Goal: Transaction & Acquisition: Book appointment/travel/reservation

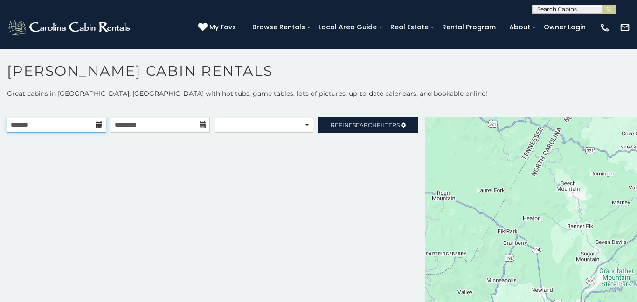
click at [68, 125] on input "text" at bounding box center [56, 125] width 99 height 16
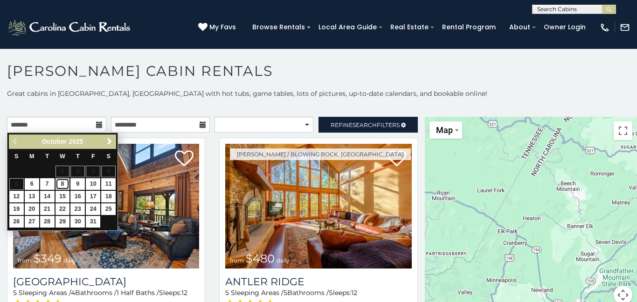
click at [62, 187] on link "8" at bounding box center [62, 184] width 14 height 12
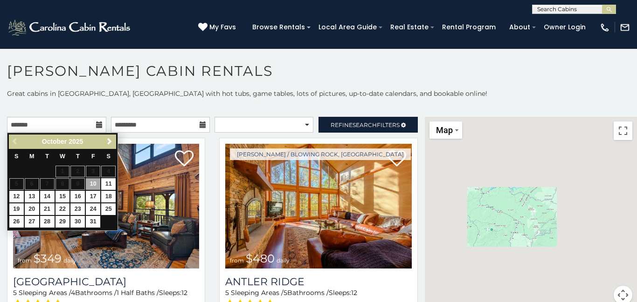
type input "**********"
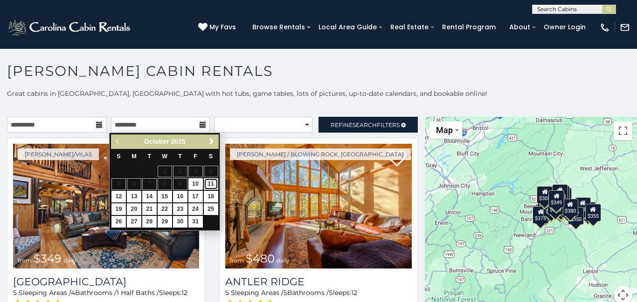
click at [212, 185] on link "11" at bounding box center [211, 184] width 14 height 12
type input "**********"
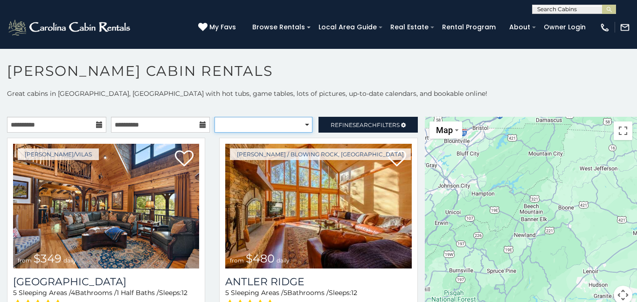
click at [304, 123] on select "**********" at bounding box center [262, 125] width 97 height 16
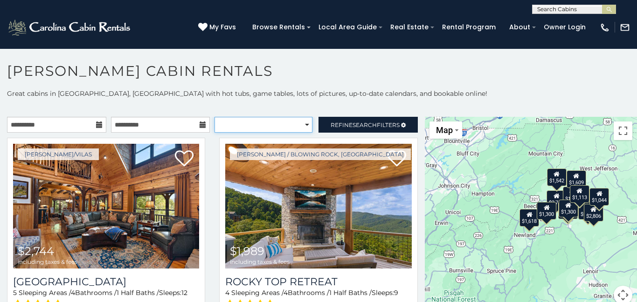
select select "**********"
click at [214, 117] on select "**********" at bounding box center [262, 125] width 97 height 16
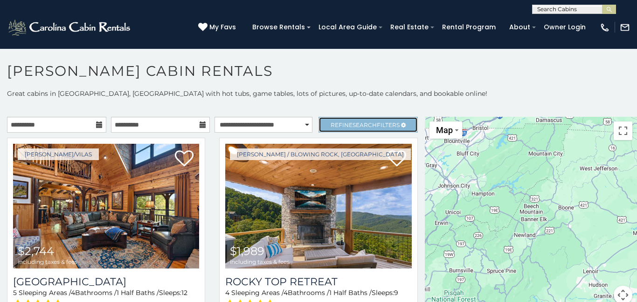
click at [393, 123] on span "Refine Search Filters" at bounding box center [364, 125] width 69 height 7
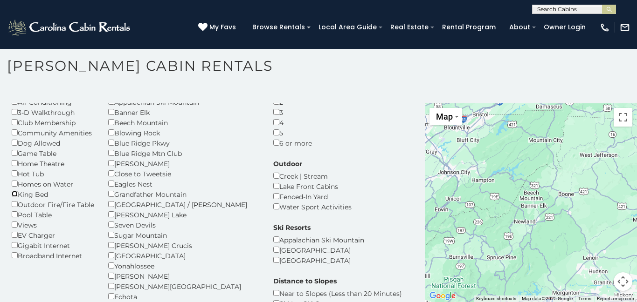
scroll to position [50, 0]
click at [115, 166] on div "Boone" at bounding box center [183, 164] width 151 height 10
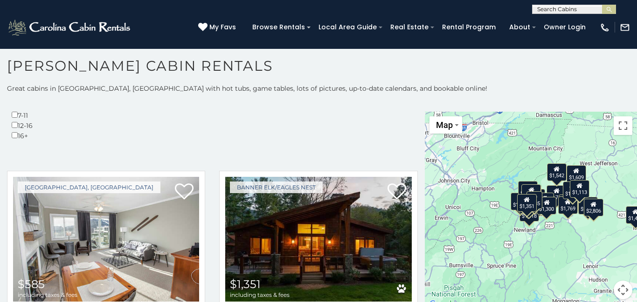
scroll to position [8, 0]
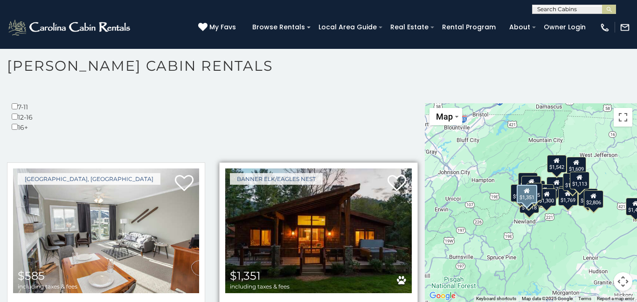
click at [332, 169] on img at bounding box center [318, 231] width 186 height 125
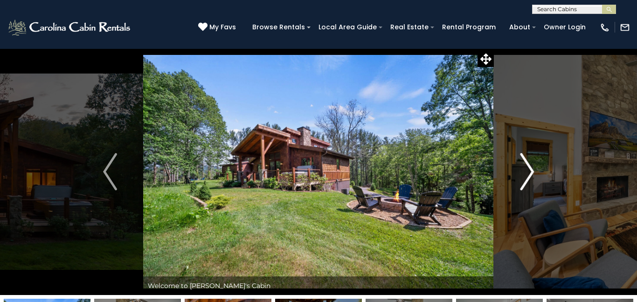
click at [527, 172] on img "Next" at bounding box center [527, 171] width 14 height 37
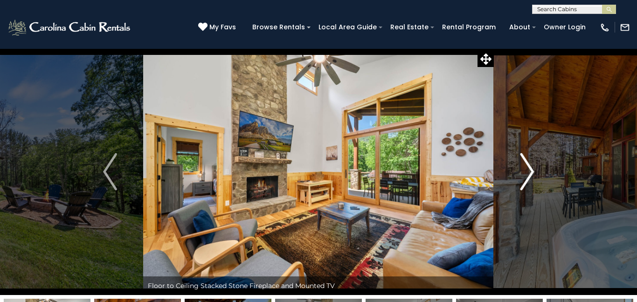
click at [527, 172] on img "Next" at bounding box center [527, 171] width 14 height 37
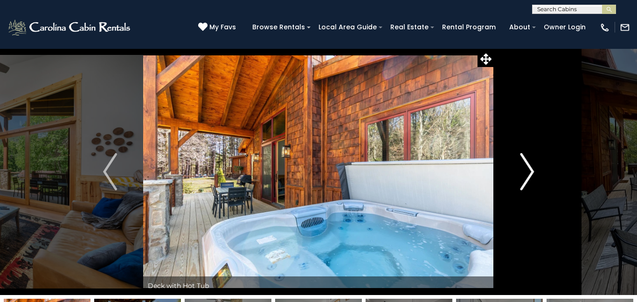
click at [527, 172] on img "Next" at bounding box center [527, 171] width 14 height 37
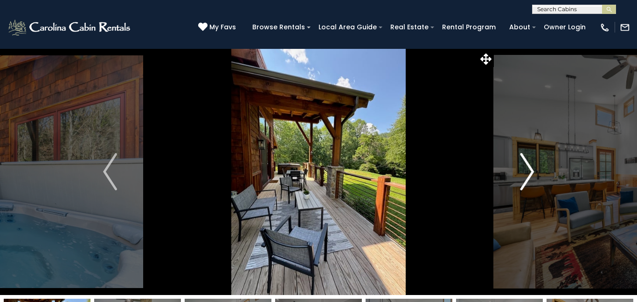
click at [527, 172] on img "Next" at bounding box center [527, 171] width 14 height 37
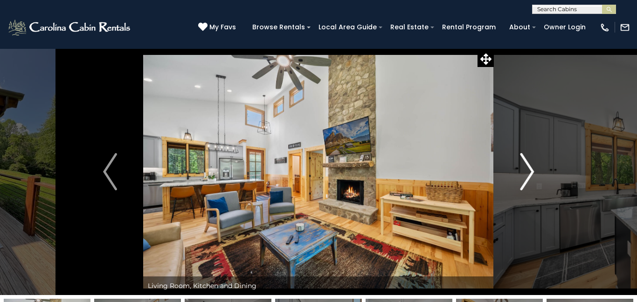
click at [527, 172] on img "Next" at bounding box center [527, 171] width 14 height 37
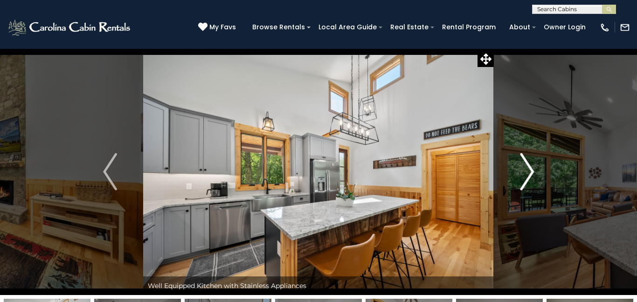
click at [527, 172] on img "Next" at bounding box center [527, 171] width 14 height 37
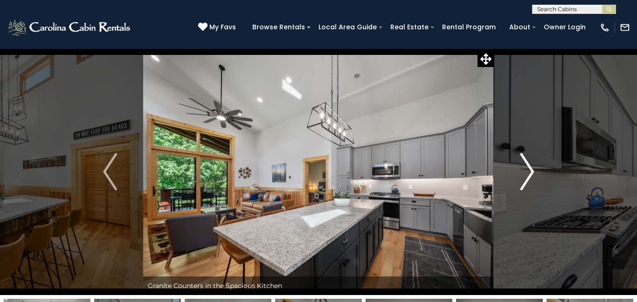
click at [527, 172] on img "Next" at bounding box center [527, 171] width 14 height 37
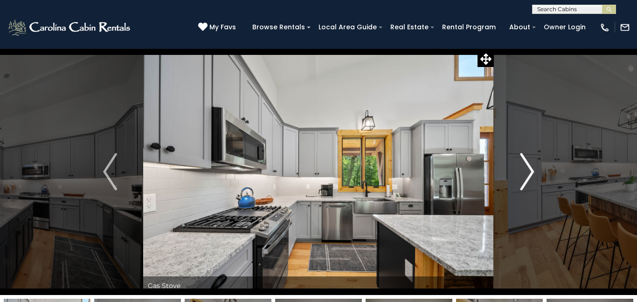
click at [527, 172] on img "Next" at bounding box center [527, 171] width 14 height 37
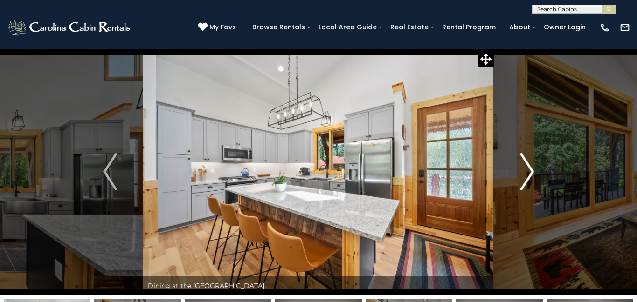
click at [527, 172] on img "Next" at bounding box center [527, 171] width 14 height 37
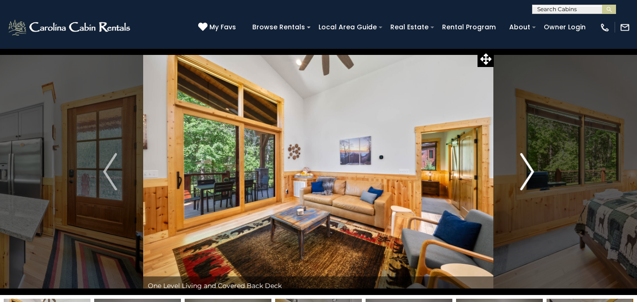
click at [527, 172] on img "Next" at bounding box center [527, 171] width 14 height 37
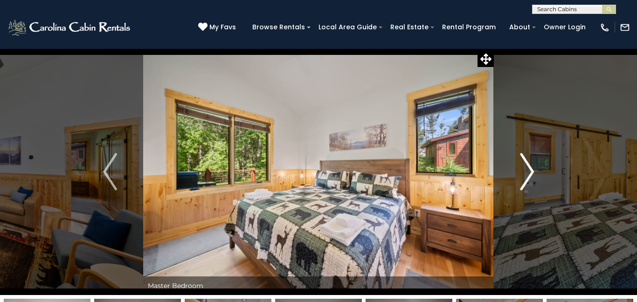
click at [527, 172] on img "Next" at bounding box center [527, 171] width 14 height 37
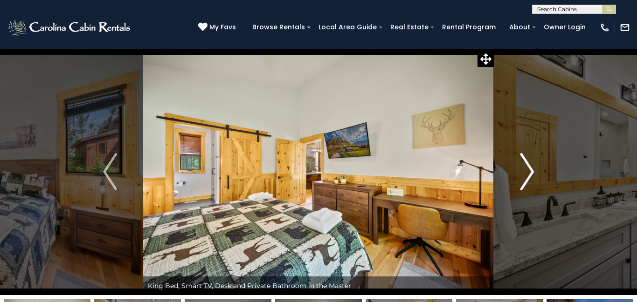
click at [527, 172] on img "Next" at bounding box center [527, 171] width 14 height 37
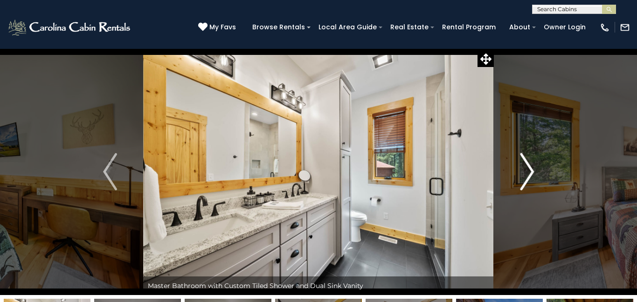
click at [527, 172] on img "Next" at bounding box center [527, 171] width 14 height 37
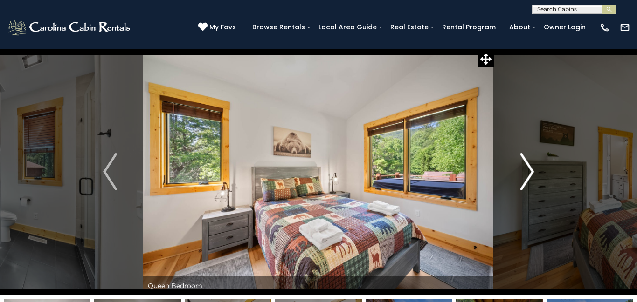
click at [527, 172] on img "Next" at bounding box center [527, 171] width 14 height 37
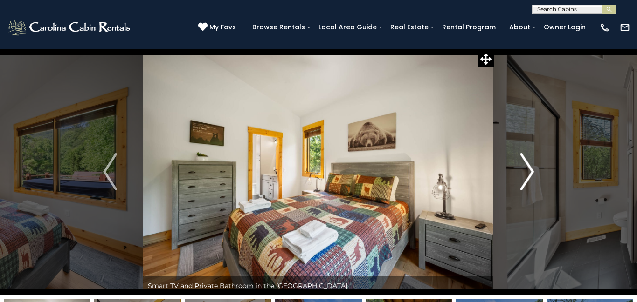
click at [527, 172] on img "Next" at bounding box center [527, 171] width 14 height 37
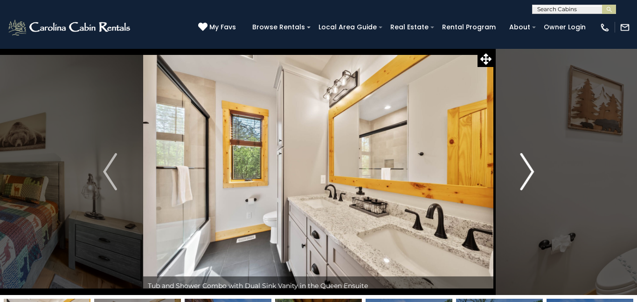
click at [527, 172] on img "Next" at bounding box center [527, 171] width 14 height 37
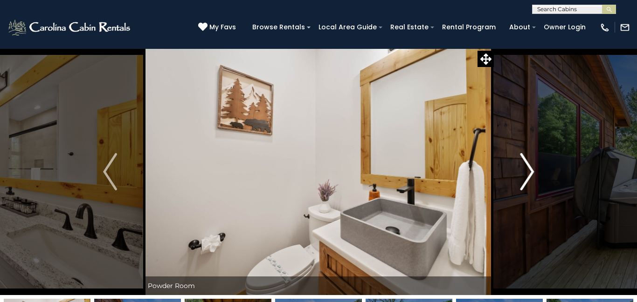
click at [527, 172] on img "Next" at bounding box center [527, 171] width 14 height 37
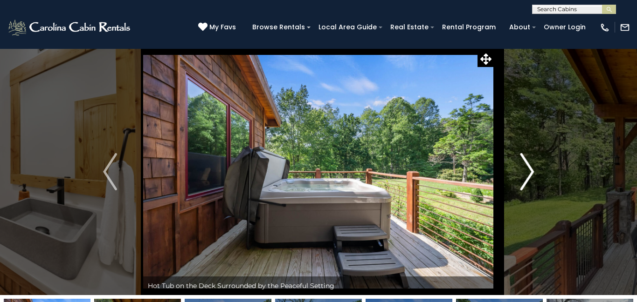
click at [527, 172] on img "Next" at bounding box center [527, 171] width 14 height 37
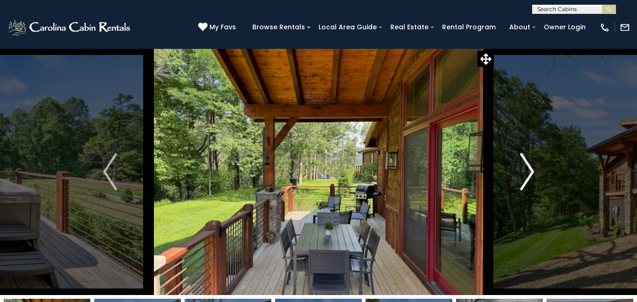
click at [527, 172] on img "Next" at bounding box center [527, 171] width 14 height 37
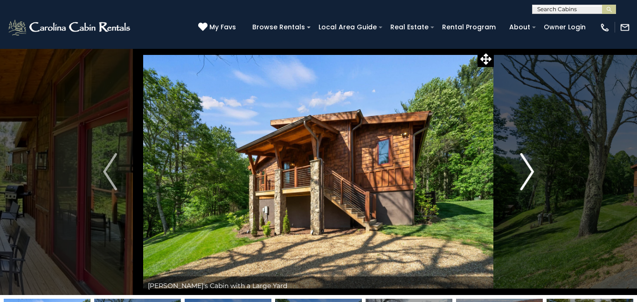
click at [527, 172] on img "Next" at bounding box center [527, 171] width 14 height 37
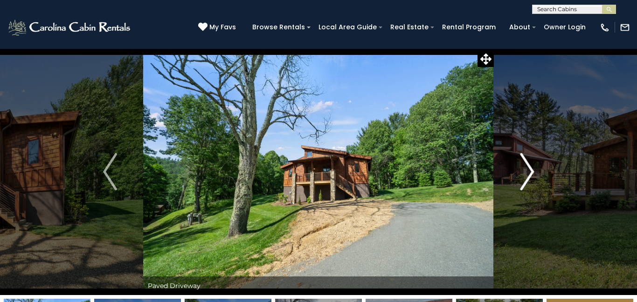
click at [527, 172] on img "Next" at bounding box center [527, 171] width 14 height 37
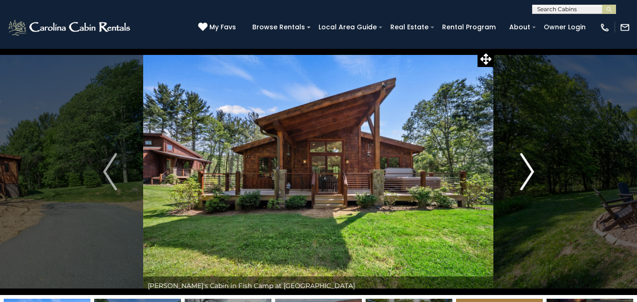
click at [527, 172] on img "Next" at bounding box center [527, 171] width 14 height 37
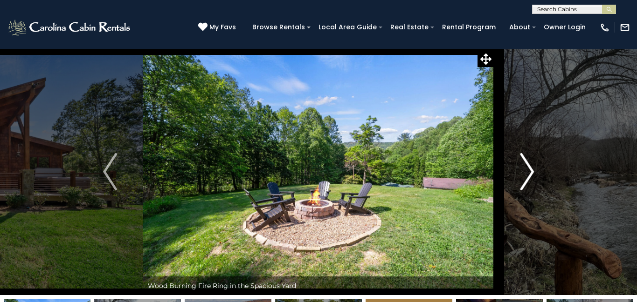
click at [527, 172] on img "Next" at bounding box center [527, 171] width 14 height 37
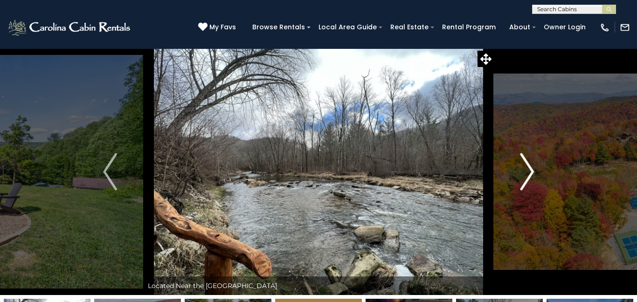
click at [527, 172] on img "Next" at bounding box center [527, 171] width 14 height 37
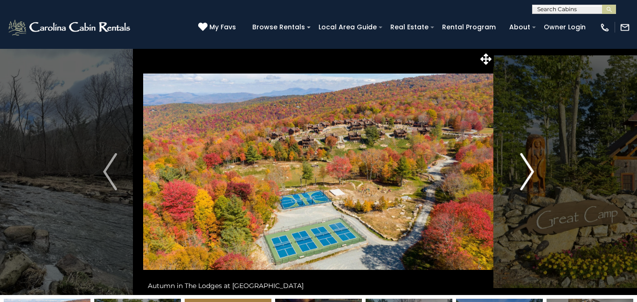
click at [527, 172] on img "Next" at bounding box center [527, 171] width 14 height 37
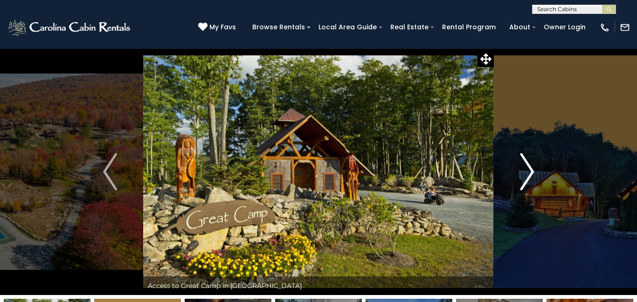
click at [527, 172] on img "Next" at bounding box center [527, 171] width 14 height 37
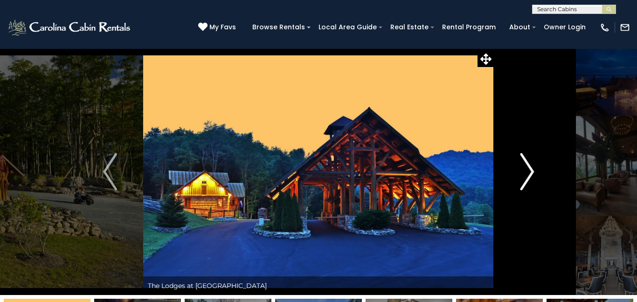
click at [527, 172] on img "Next" at bounding box center [527, 171] width 14 height 37
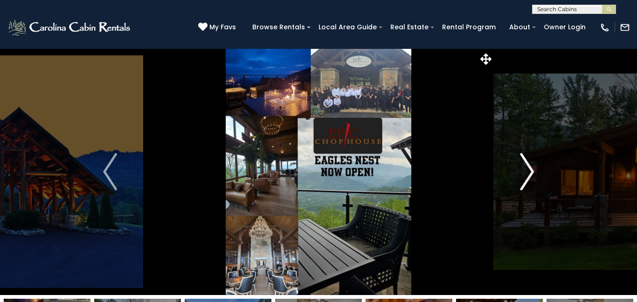
click at [527, 172] on img "Next" at bounding box center [527, 171] width 14 height 37
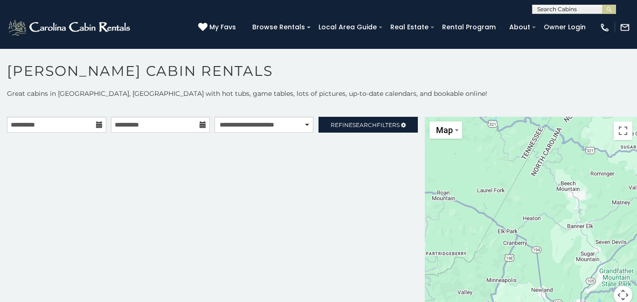
scroll to position [5, 0]
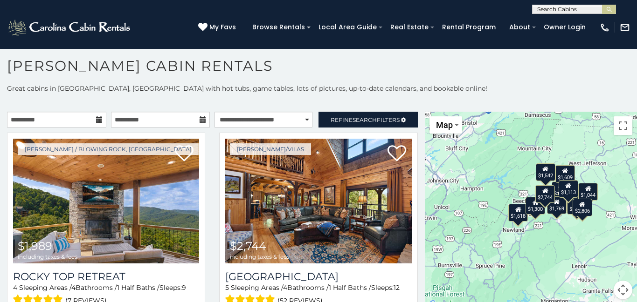
click at [459, 98] on p at bounding box center [318, 102] width 637 height 9
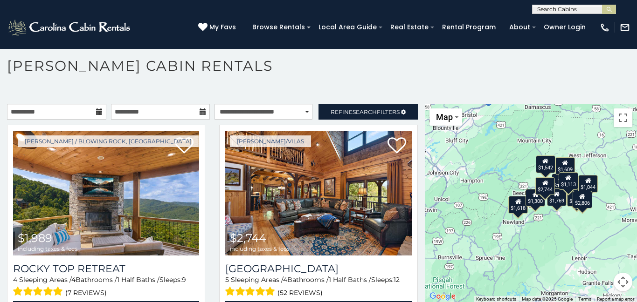
scroll to position [8, 0]
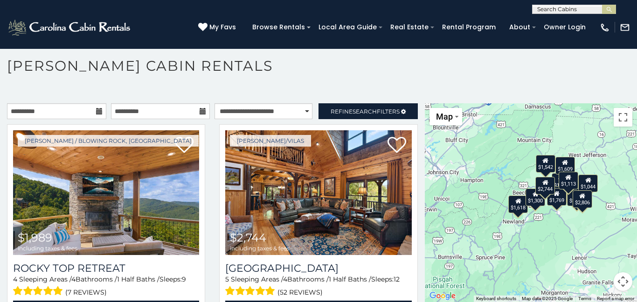
click at [532, 64] on h1 "[PERSON_NAME] Cabin Rentals" at bounding box center [318, 70] width 637 height 27
click at [559, 65] on h1 "[PERSON_NAME] Cabin Rentals" at bounding box center [318, 70] width 637 height 27
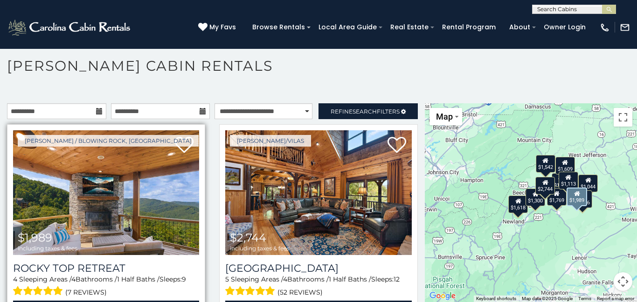
click at [153, 242] on img at bounding box center [106, 192] width 186 height 125
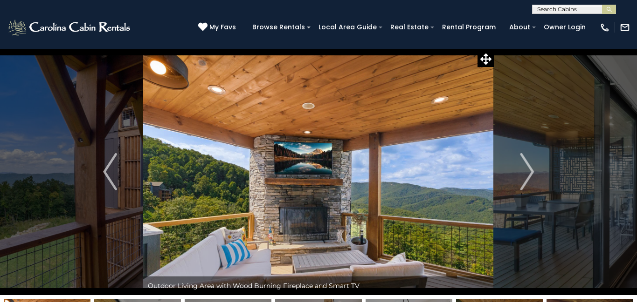
click at [527, 167] on img "Next" at bounding box center [527, 171] width 14 height 37
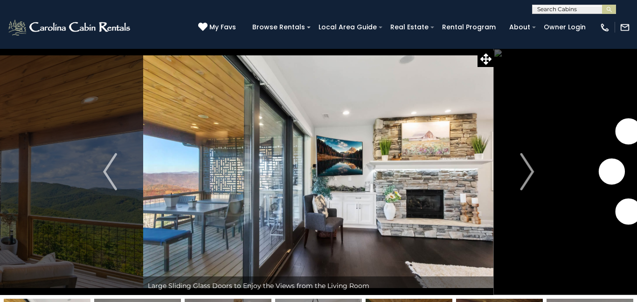
click at [527, 167] on img "Next" at bounding box center [527, 171] width 14 height 37
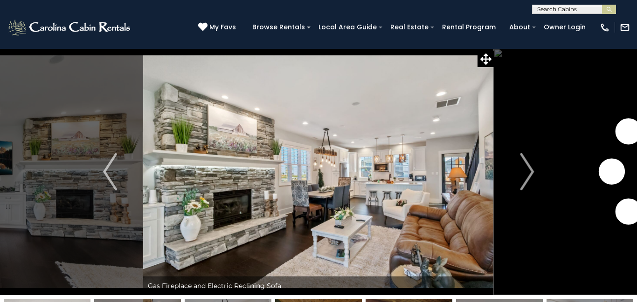
click at [527, 167] on img "Next" at bounding box center [527, 171] width 14 height 37
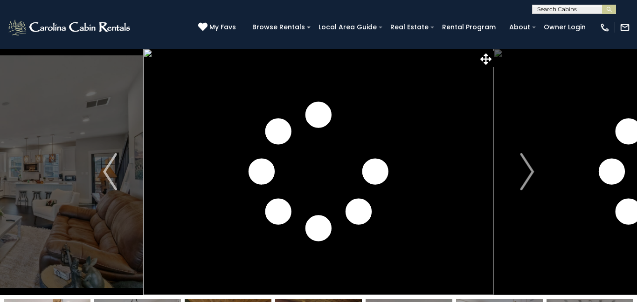
click at [527, 167] on img "Next" at bounding box center [527, 171] width 14 height 37
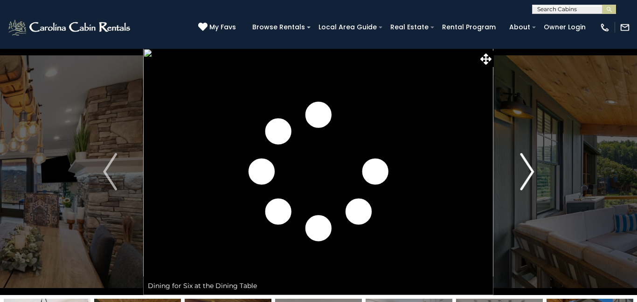
click at [531, 170] on img "Next" at bounding box center [527, 171] width 14 height 37
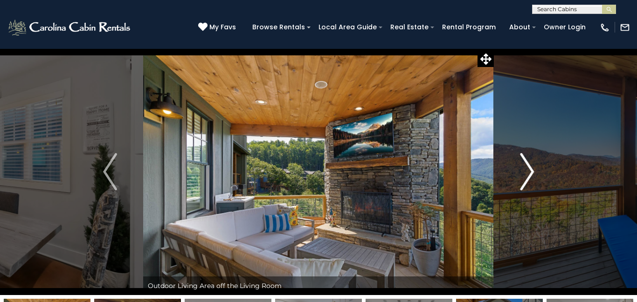
click at [531, 170] on img "Next" at bounding box center [527, 171] width 14 height 37
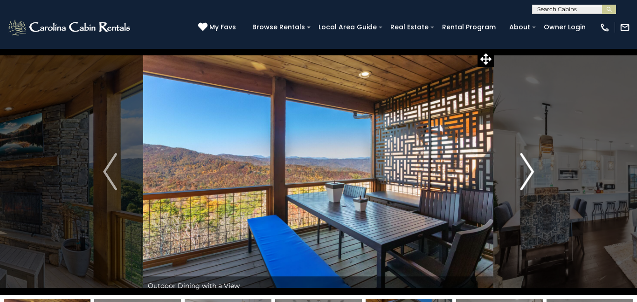
click at [531, 170] on img "Next" at bounding box center [527, 171] width 14 height 37
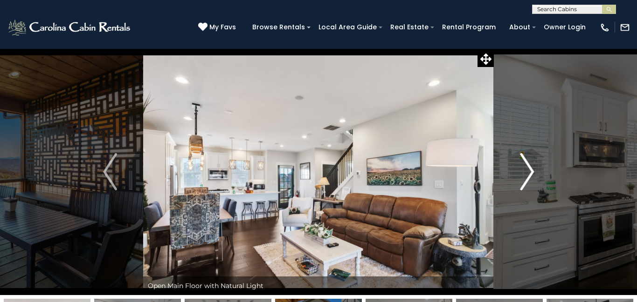
click at [531, 170] on img "Next" at bounding box center [527, 171] width 14 height 37
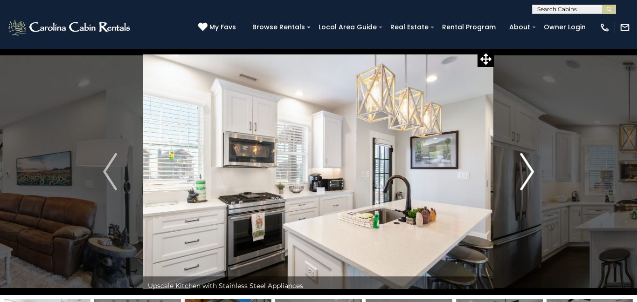
click at [531, 170] on img "Next" at bounding box center [527, 171] width 14 height 37
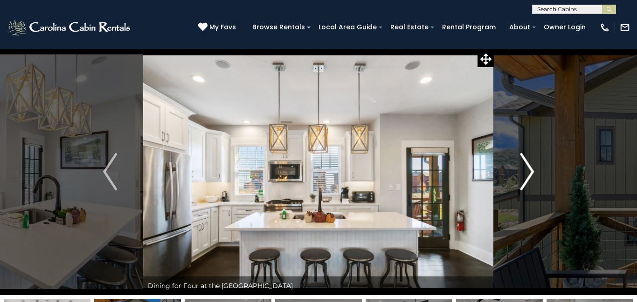
click at [531, 170] on img "Next" at bounding box center [527, 171] width 14 height 37
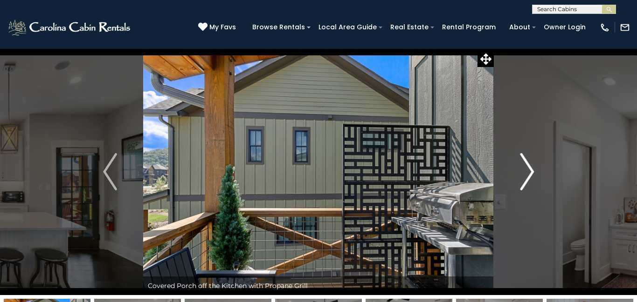
click at [531, 170] on img "Next" at bounding box center [527, 171] width 14 height 37
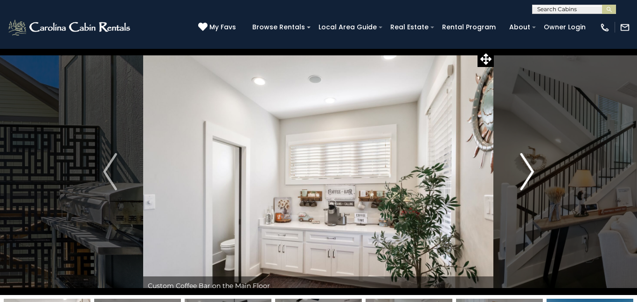
click at [531, 170] on img "Next" at bounding box center [527, 171] width 14 height 37
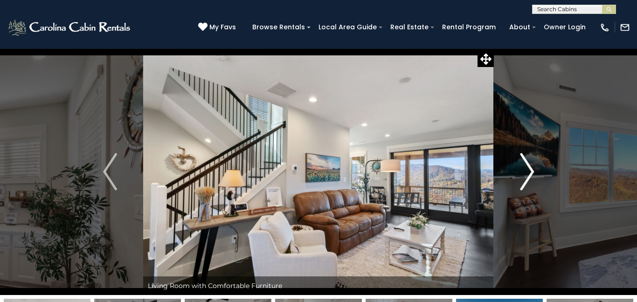
click at [531, 170] on img "Next" at bounding box center [527, 171] width 14 height 37
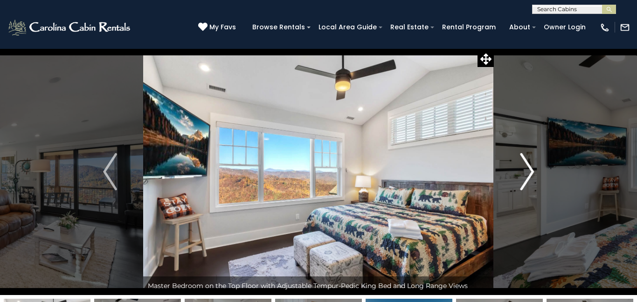
click at [531, 170] on img "Next" at bounding box center [527, 171] width 14 height 37
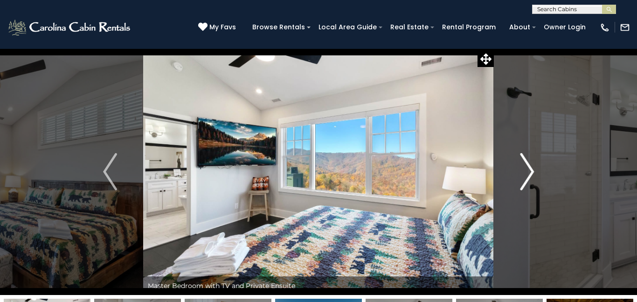
click at [531, 170] on img "Next" at bounding box center [527, 171] width 14 height 37
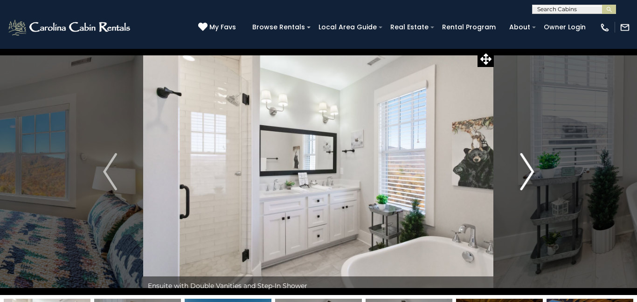
click at [531, 170] on img "Next" at bounding box center [527, 171] width 14 height 37
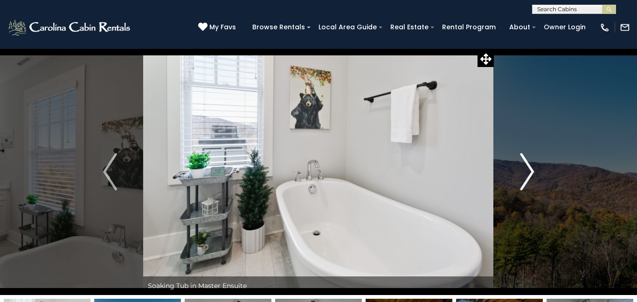
click at [531, 170] on img "Next" at bounding box center [527, 171] width 14 height 37
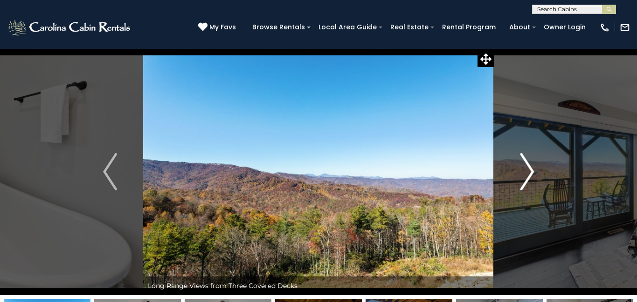
click at [531, 170] on img "Next" at bounding box center [527, 171] width 14 height 37
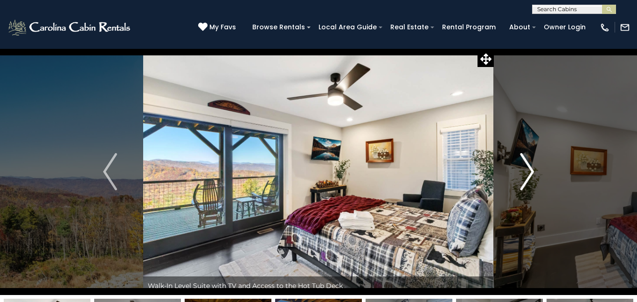
click at [531, 170] on img "Next" at bounding box center [527, 171] width 14 height 37
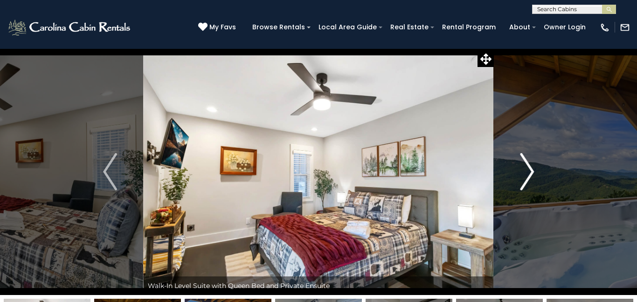
click at [531, 170] on img "Next" at bounding box center [527, 171] width 14 height 37
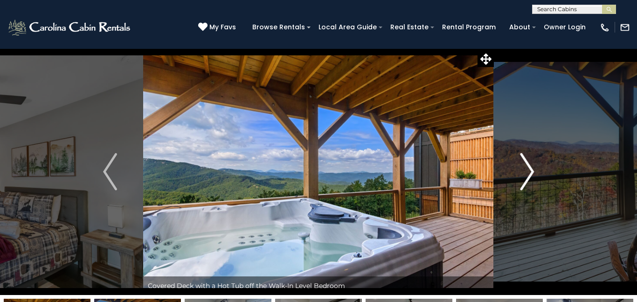
click at [531, 170] on img "Next" at bounding box center [527, 171] width 14 height 37
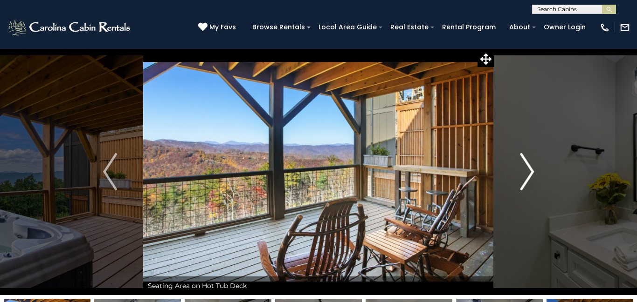
click at [531, 170] on img "Next" at bounding box center [527, 171] width 14 height 37
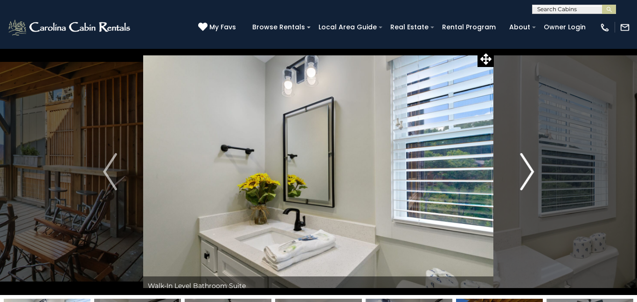
click at [531, 170] on img "Next" at bounding box center [527, 171] width 14 height 37
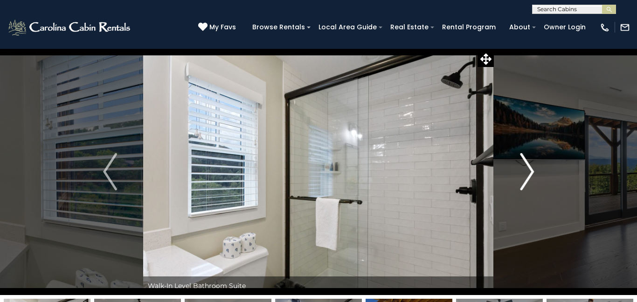
click at [531, 170] on img "Next" at bounding box center [527, 171] width 14 height 37
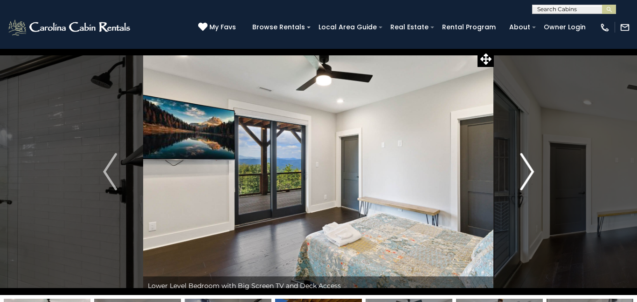
click at [531, 170] on img "Next" at bounding box center [527, 171] width 14 height 37
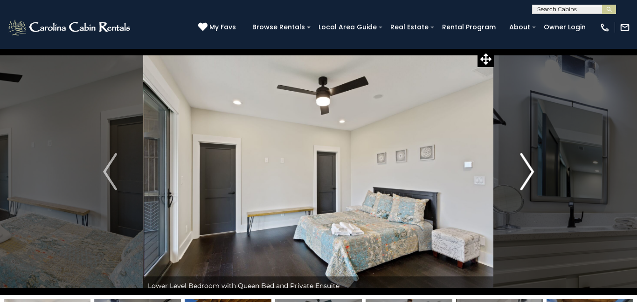
click at [531, 173] on img "Next" at bounding box center [527, 171] width 14 height 37
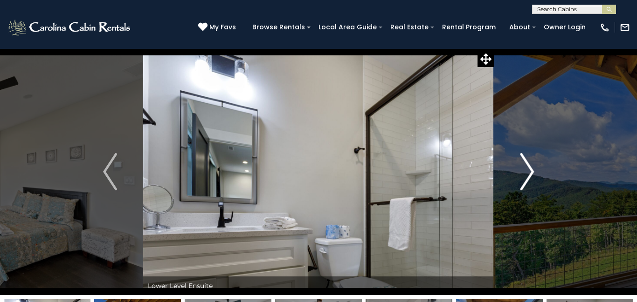
click at [531, 172] on img "Next" at bounding box center [527, 171] width 14 height 37
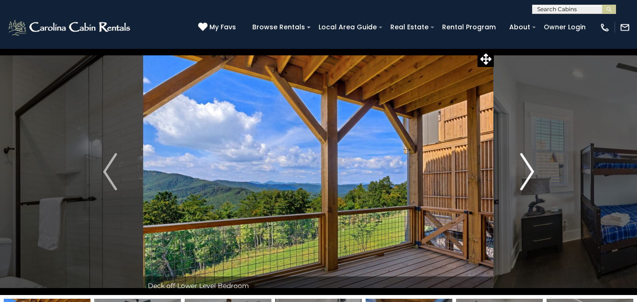
click at [531, 172] on img "Next" at bounding box center [527, 171] width 14 height 37
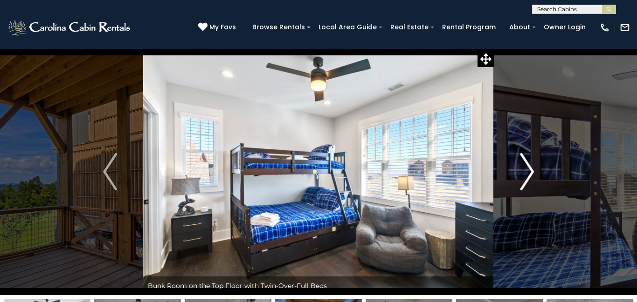
click at [531, 172] on img "Next" at bounding box center [527, 171] width 14 height 37
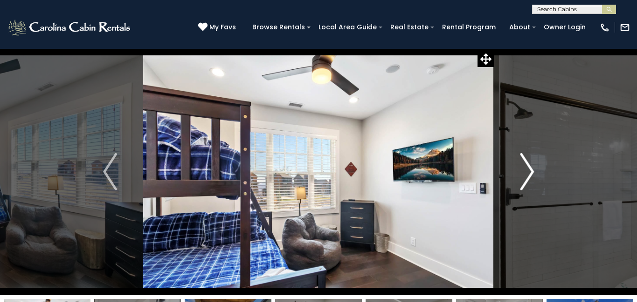
click at [531, 172] on img "Next" at bounding box center [527, 171] width 14 height 37
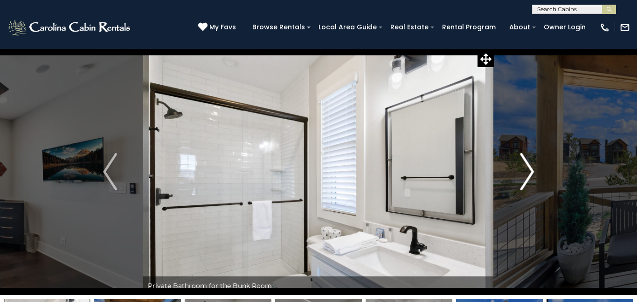
click at [531, 172] on img "Next" at bounding box center [527, 171] width 14 height 37
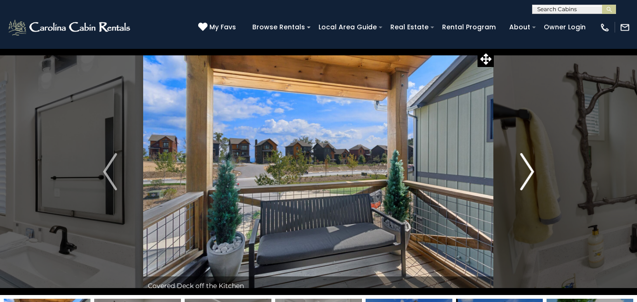
click at [531, 172] on img "Next" at bounding box center [527, 171] width 14 height 37
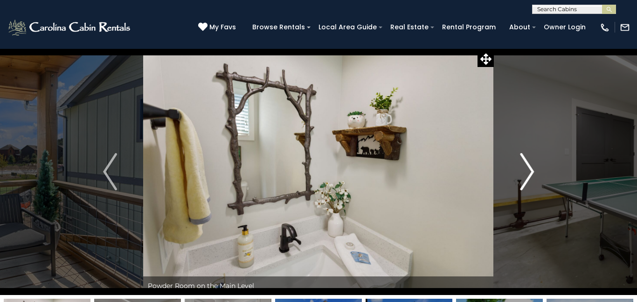
click at [531, 172] on img "Next" at bounding box center [527, 171] width 14 height 37
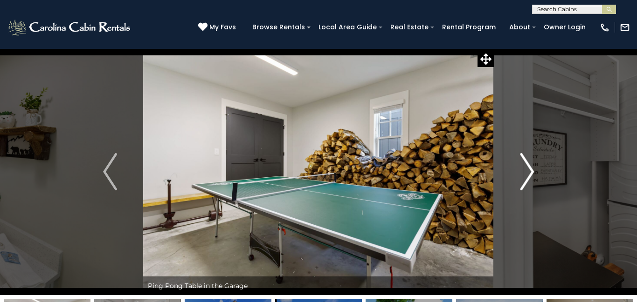
click at [531, 172] on img "Next" at bounding box center [527, 171] width 14 height 37
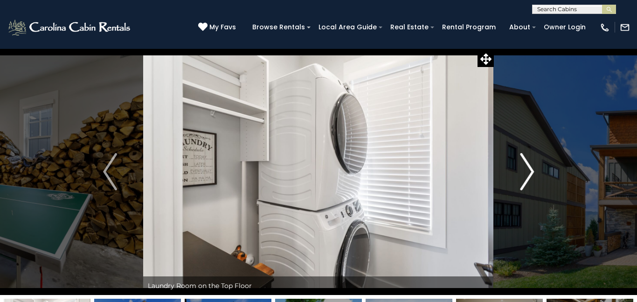
click at [531, 172] on img "Next" at bounding box center [527, 171] width 14 height 37
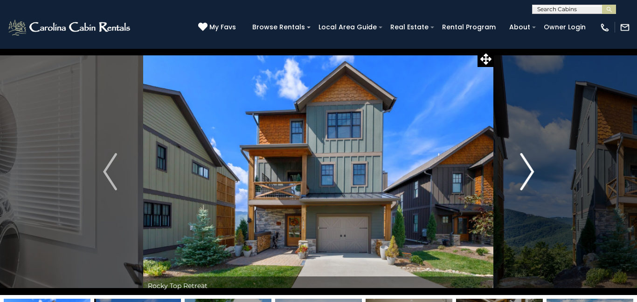
click at [531, 172] on img "Next" at bounding box center [527, 171] width 14 height 37
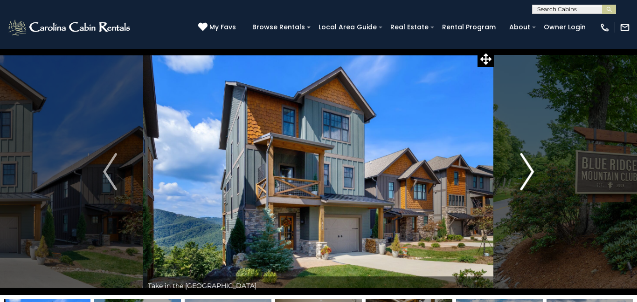
click at [531, 172] on img "Next" at bounding box center [527, 171] width 14 height 37
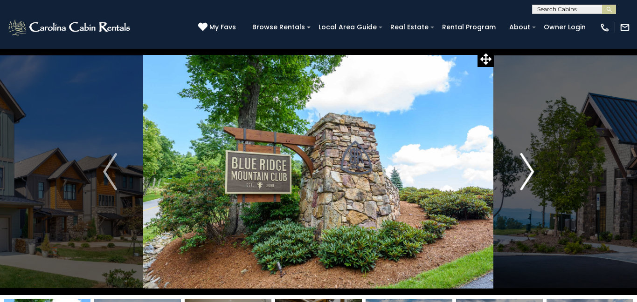
click at [531, 172] on img "Next" at bounding box center [527, 171] width 14 height 37
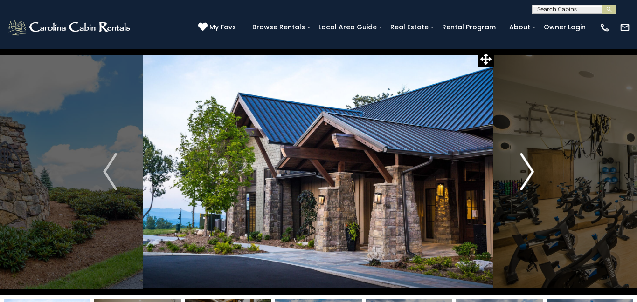
click at [531, 172] on img "Next" at bounding box center [527, 171] width 14 height 37
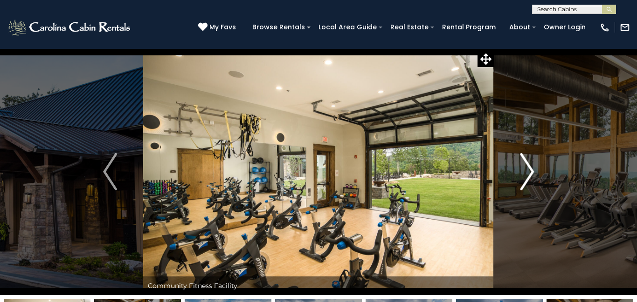
click at [531, 172] on img "Next" at bounding box center [527, 171] width 14 height 37
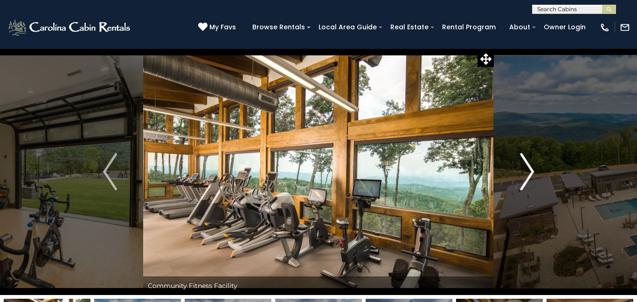
click at [531, 172] on img "Next" at bounding box center [527, 171] width 14 height 37
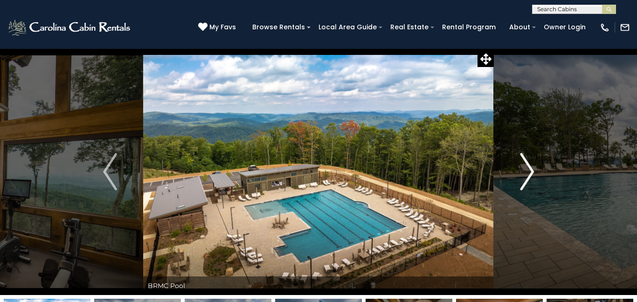
click at [531, 172] on img "Next" at bounding box center [527, 171] width 14 height 37
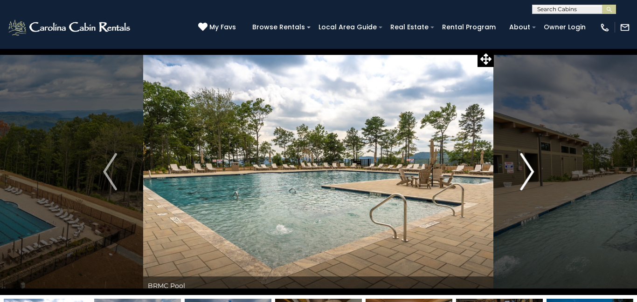
click at [531, 172] on img "Next" at bounding box center [527, 171] width 14 height 37
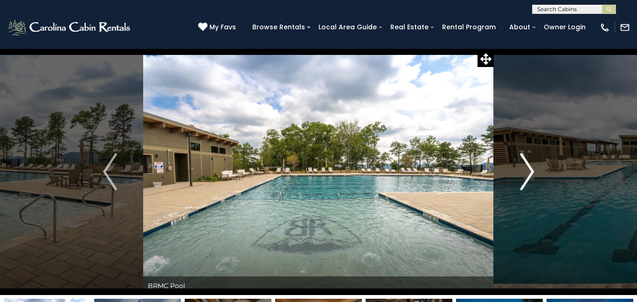
click at [531, 172] on img "Next" at bounding box center [527, 171] width 14 height 37
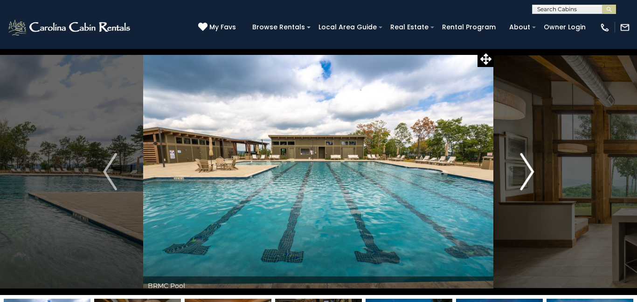
click at [531, 172] on img "Next" at bounding box center [527, 171] width 14 height 37
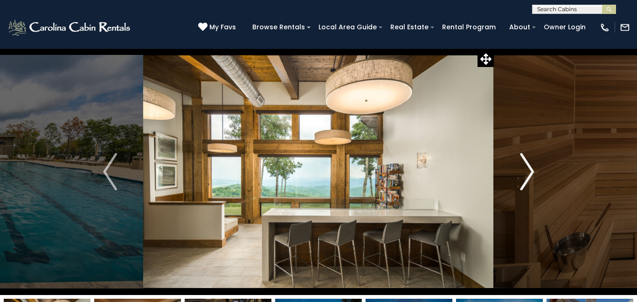
click at [531, 172] on img "Next" at bounding box center [527, 171] width 14 height 37
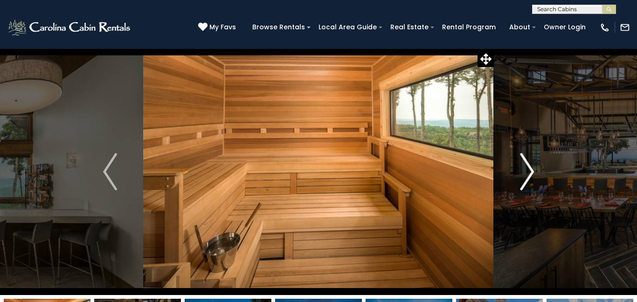
click at [531, 172] on img "Next" at bounding box center [527, 171] width 14 height 37
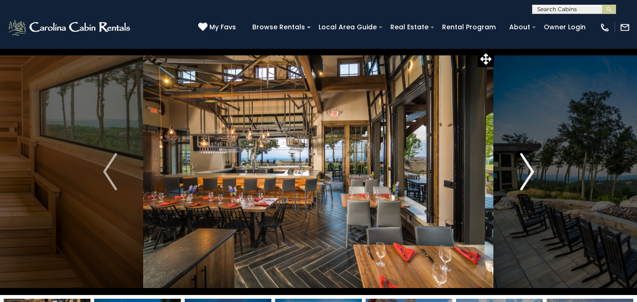
click at [531, 172] on img "Next" at bounding box center [527, 171] width 14 height 37
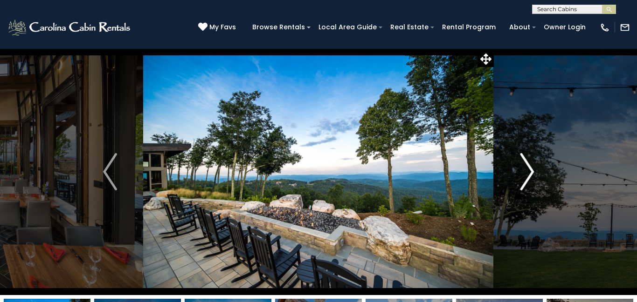
click at [531, 172] on img "Next" at bounding box center [527, 171] width 14 height 37
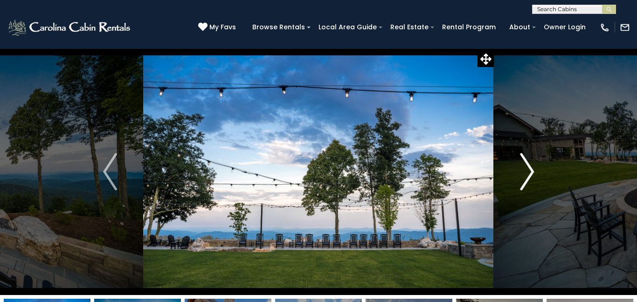
click at [531, 172] on img "Next" at bounding box center [527, 171] width 14 height 37
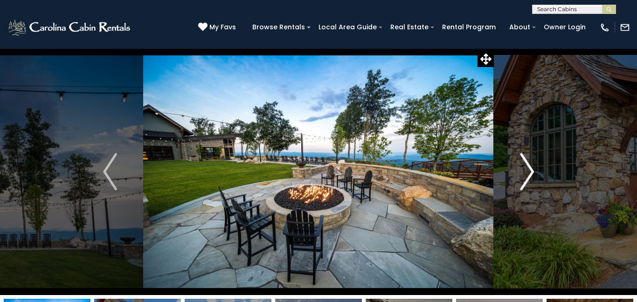
click at [531, 172] on img "Next" at bounding box center [527, 171] width 14 height 37
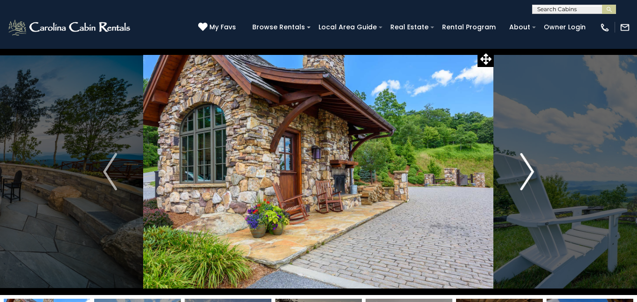
click at [531, 172] on img "Next" at bounding box center [527, 171] width 14 height 37
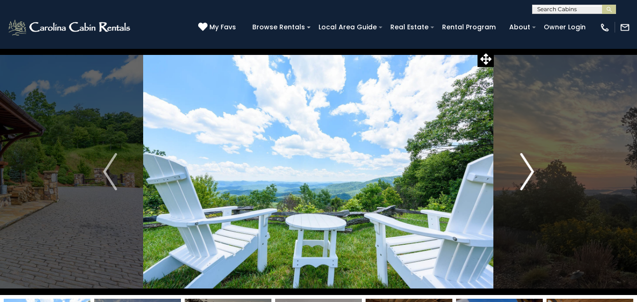
click at [531, 172] on img "Next" at bounding box center [527, 171] width 14 height 37
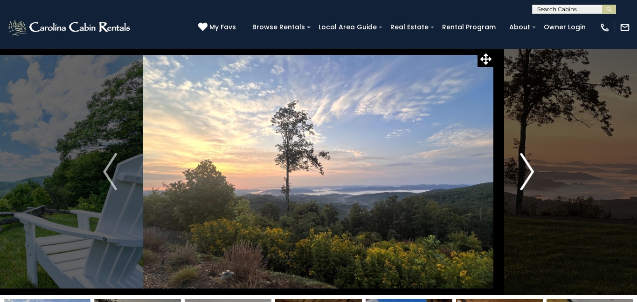
click at [531, 172] on img "Next" at bounding box center [527, 171] width 14 height 37
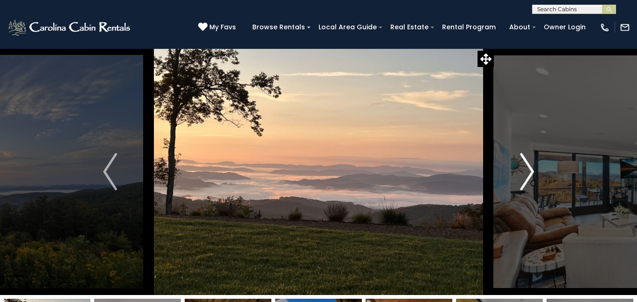
click at [531, 172] on img "Next" at bounding box center [527, 171] width 14 height 37
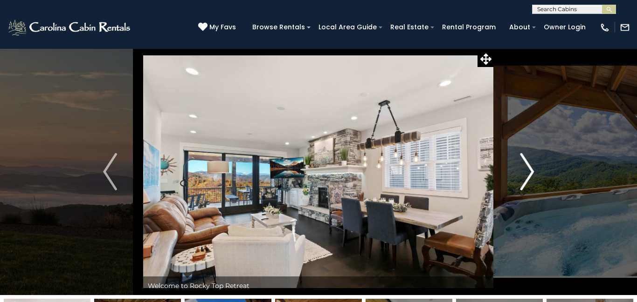
click at [531, 172] on img "Next" at bounding box center [527, 171] width 14 height 37
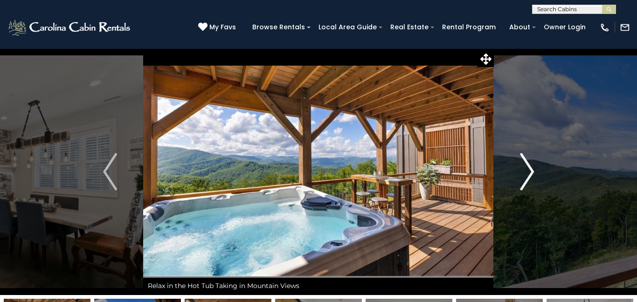
click at [531, 172] on img "Next" at bounding box center [527, 171] width 14 height 37
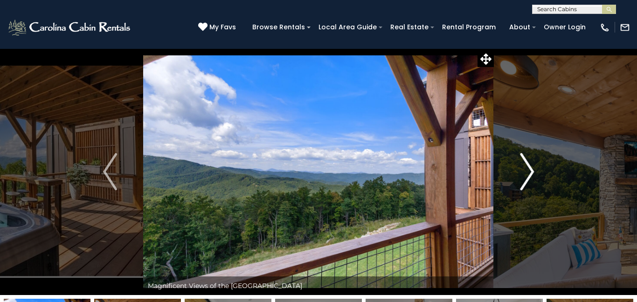
click at [531, 172] on img "Next" at bounding box center [527, 171] width 14 height 37
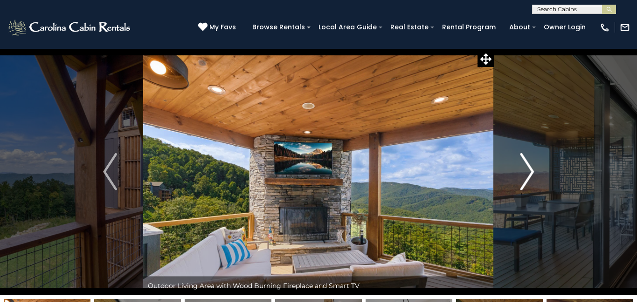
click at [531, 172] on img "Next" at bounding box center [527, 171] width 14 height 37
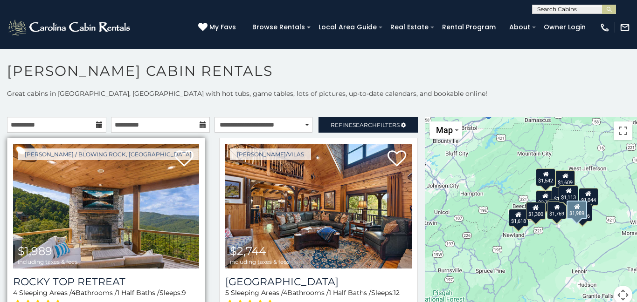
scroll to position [5, 0]
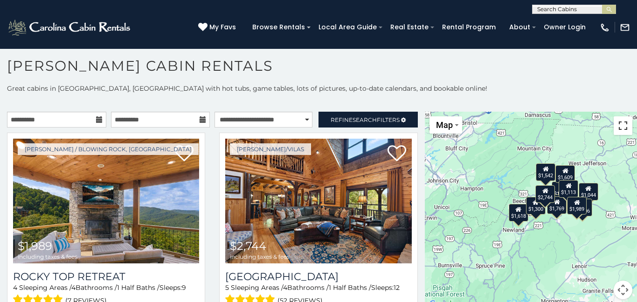
click at [622, 129] on button "Toggle fullscreen view" at bounding box center [622, 125] width 19 height 19
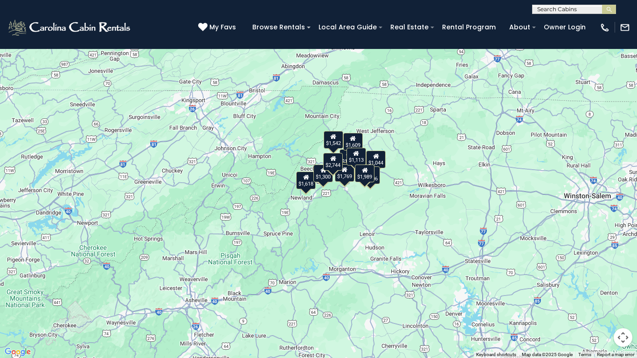
click at [619, 19] on button "Toggle fullscreen view" at bounding box center [622, 14] width 19 height 19
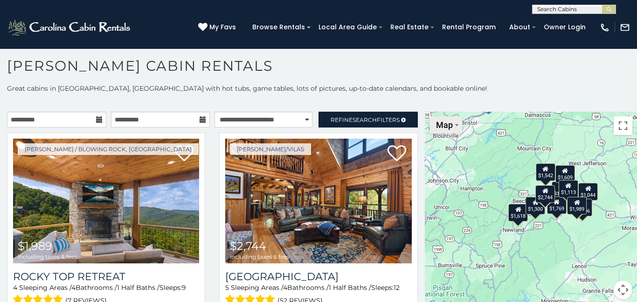
click at [455, 124] on img "Change map style" at bounding box center [456, 125] width 3 height 2
click at [477, 81] on h1 "[PERSON_NAME] Cabin Rentals" at bounding box center [318, 70] width 637 height 27
click at [617, 123] on button "Toggle fullscreen view" at bounding box center [622, 125] width 19 height 19
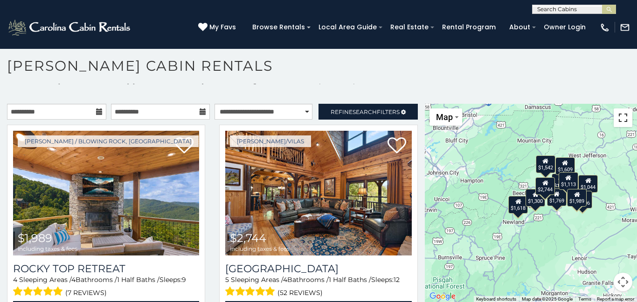
scroll to position [8, 0]
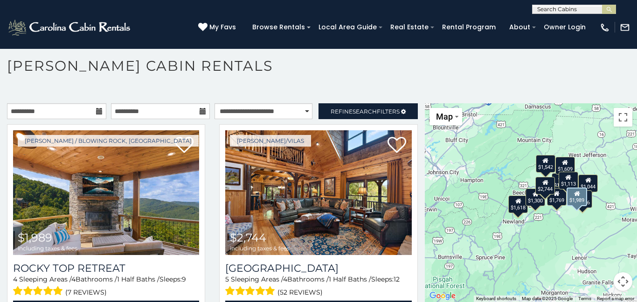
click at [206, 208] on div "Boone / Blowing Rock, NC $1,989 including taxes & fees Rocky Top Retreat 4 Slee…" at bounding box center [106, 227] width 212 height 207
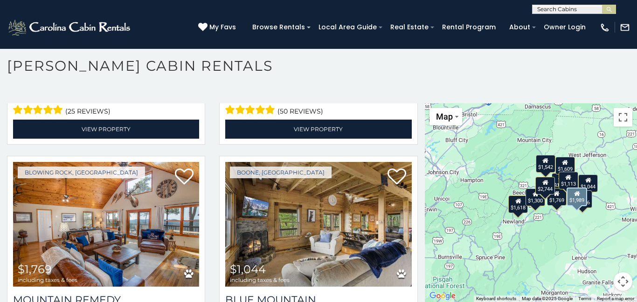
scroll to position [601, 0]
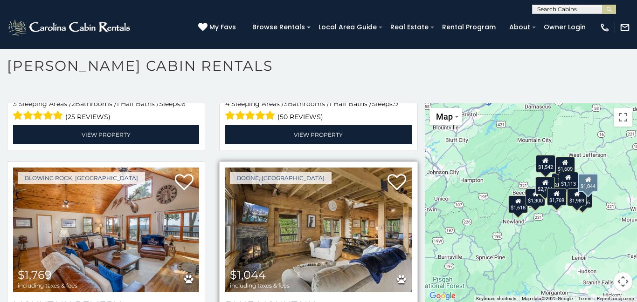
click at [275, 244] on img at bounding box center [318, 230] width 186 height 125
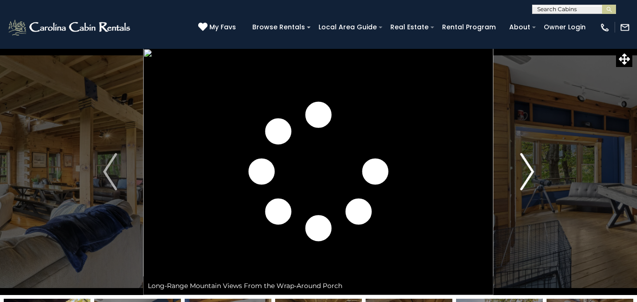
scroll to position [56, 0]
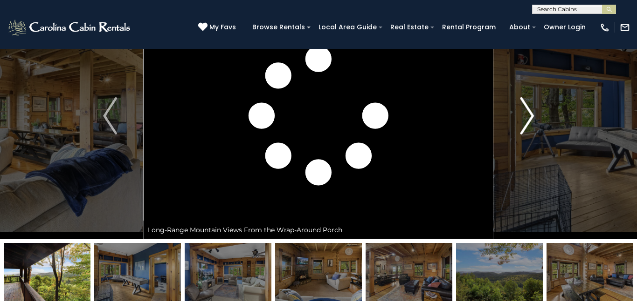
click at [529, 117] on img "Next" at bounding box center [527, 115] width 14 height 37
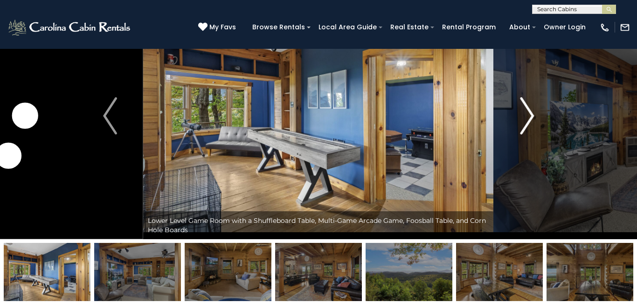
click at [529, 117] on img "Next" at bounding box center [527, 115] width 14 height 37
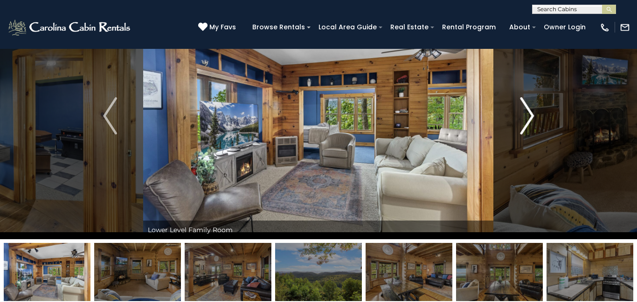
click at [529, 117] on img "Next" at bounding box center [527, 115] width 14 height 37
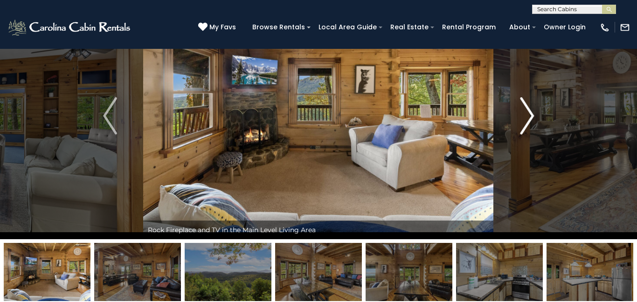
click at [529, 117] on img "Next" at bounding box center [527, 115] width 14 height 37
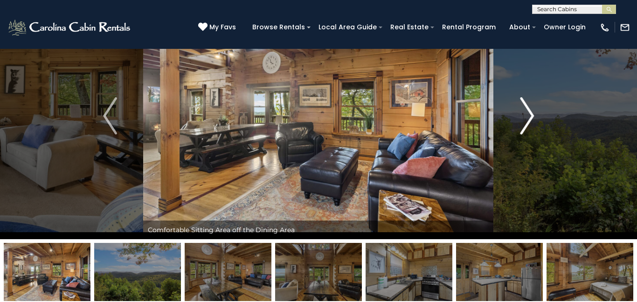
click at [529, 117] on img "Next" at bounding box center [527, 115] width 14 height 37
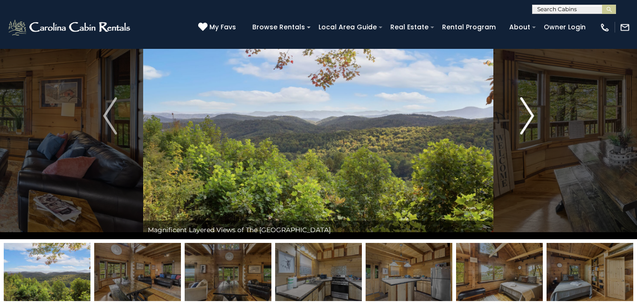
click at [529, 117] on img "Next" at bounding box center [527, 115] width 14 height 37
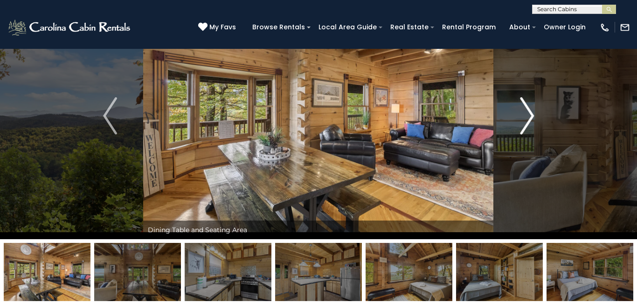
click at [529, 117] on img "Next" at bounding box center [527, 115] width 14 height 37
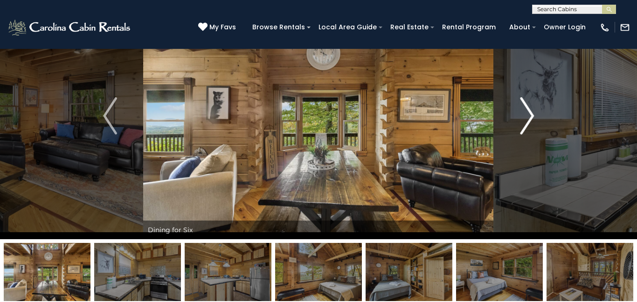
click at [529, 117] on img "Next" at bounding box center [527, 115] width 14 height 37
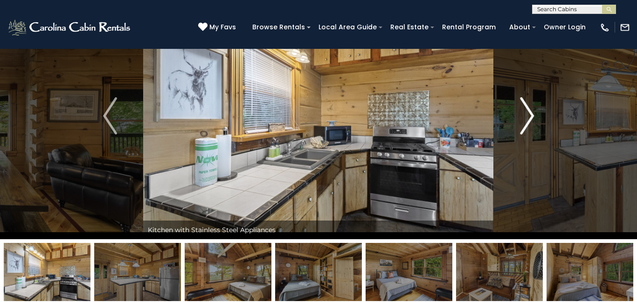
click at [529, 117] on img "Next" at bounding box center [527, 115] width 14 height 37
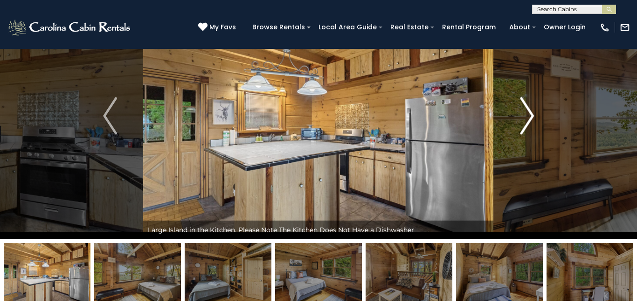
click at [529, 117] on img "Next" at bounding box center [527, 115] width 14 height 37
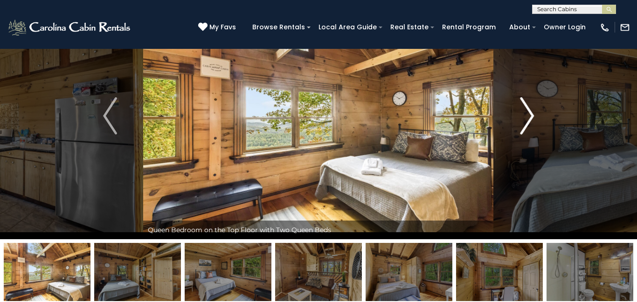
click at [529, 117] on img "Next" at bounding box center [527, 115] width 14 height 37
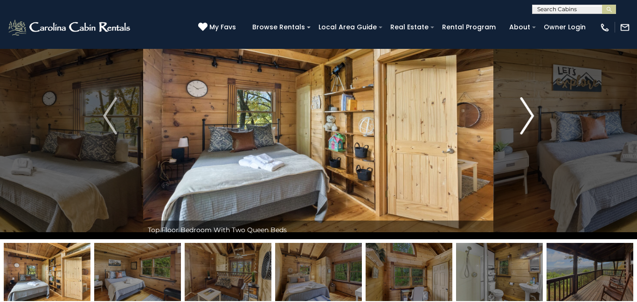
click at [529, 117] on img "Next" at bounding box center [527, 115] width 14 height 37
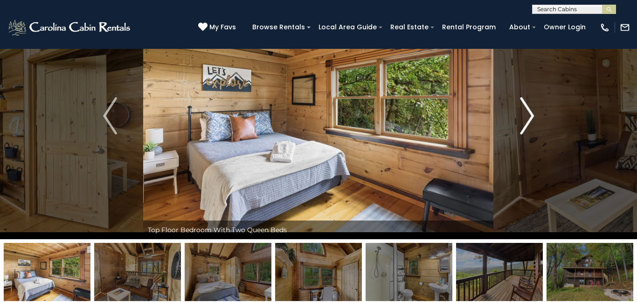
click at [529, 117] on img "Next" at bounding box center [527, 115] width 14 height 37
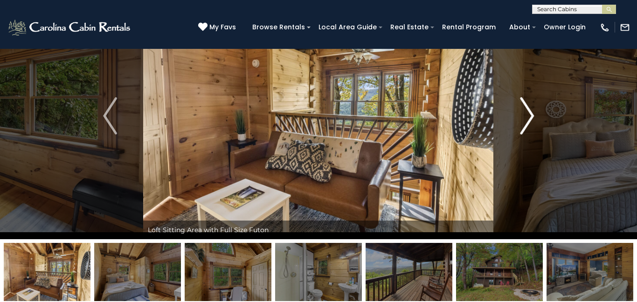
click at [529, 117] on img "Next" at bounding box center [527, 115] width 14 height 37
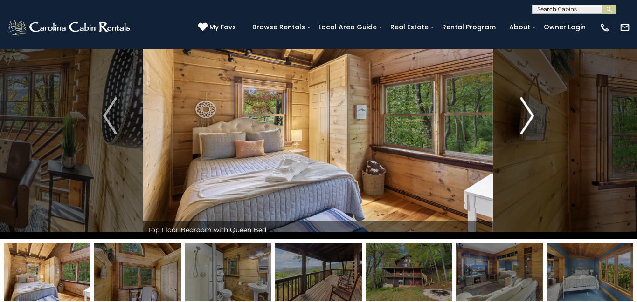
click at [529, 117] on img "Next" at bounding box center [527, 115] width 14 height 37
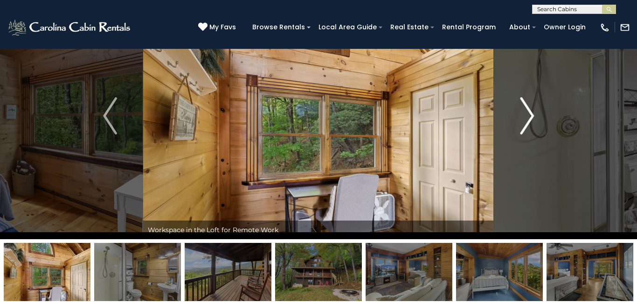
click at [529, 117] on img "Next" at bounding box center [527, 115] width 14 height 37
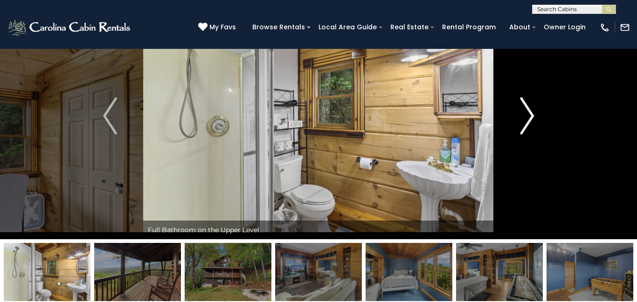
click at [529, 117] on img "Next" at bounding box center [527, 115] width 14 height 37
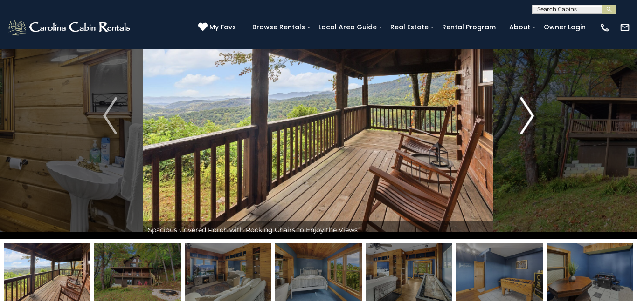
click at [529, 117] on img "Next" at bounding box center [527, 115] width 14 height 37
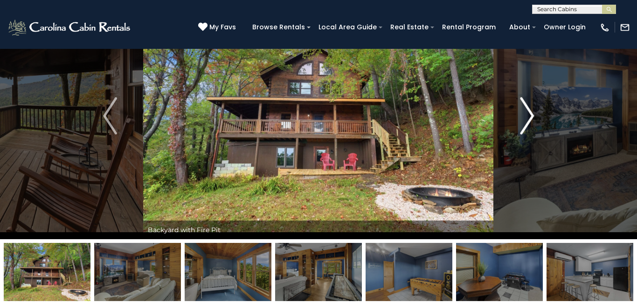
click at [529, 117] on img "Next" at bounding box center [527, 115] width 14 height 37
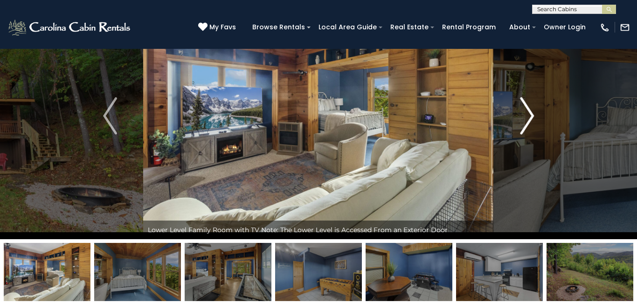
click at [529, 117] on img "Next" at bounding box center [527, 115] width 14 height 37
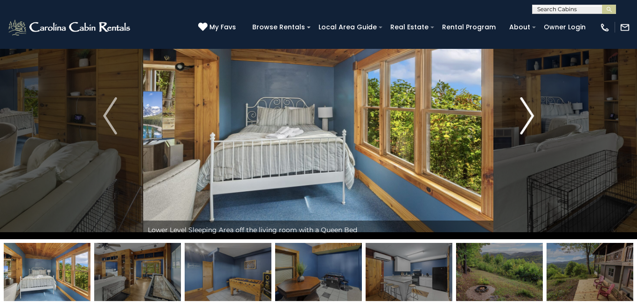
click at [529, 117] on img "Next" at bounding box center [527, 115] width 14 height 37
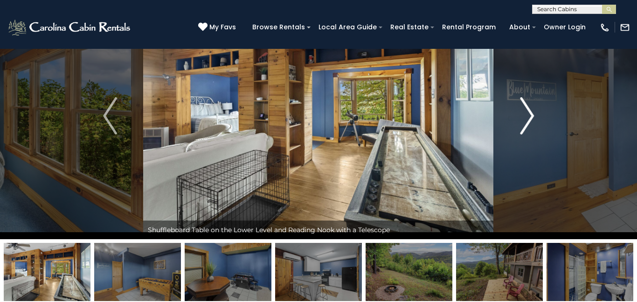
click at [529, 117] on img "Next" at bounding box center [527, 115] width 14 height 37
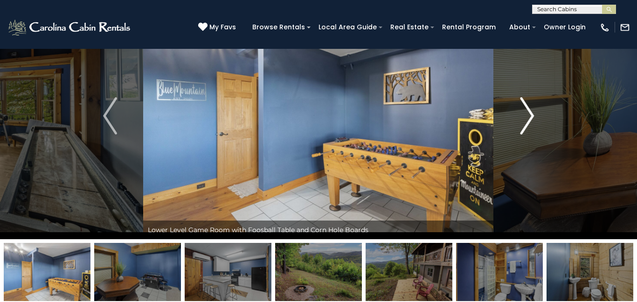
click at [529, 117] on img "Next" at bounding box center [527, 115] width 14 height 37
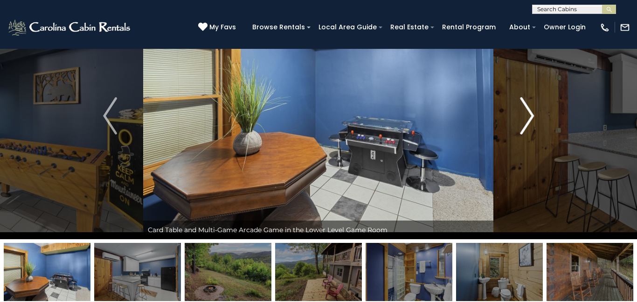
click at [529, 117] on img "Next" at bounding box center [527, 115] width 14 height 37
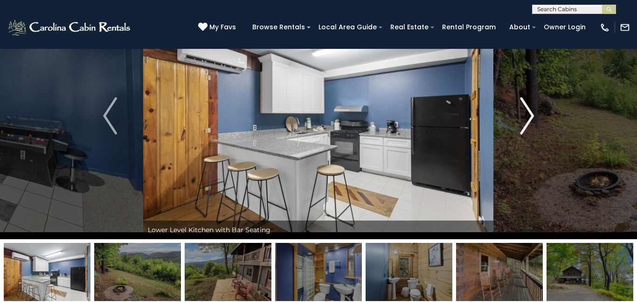
click at [529, 117] on img "Next" at bounding box center [527, 115] width 14 height 37
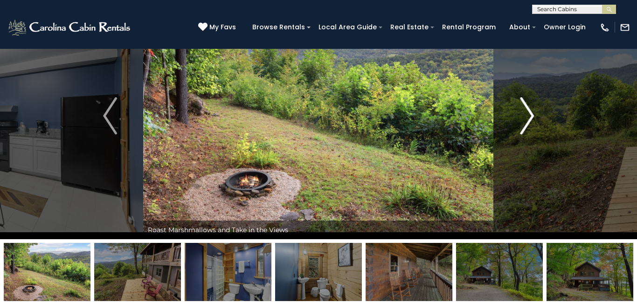
click at [529, 117] on img "Next" at bounding box center [527, 115] width 14 height 37
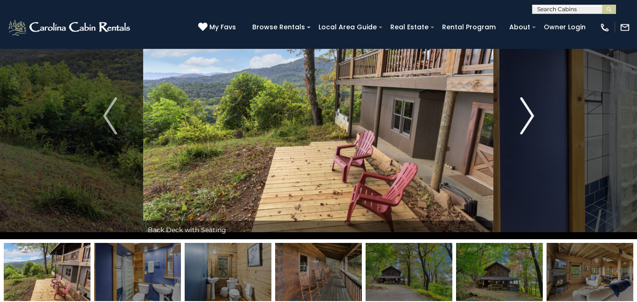
click at [529, 117] on img "Next" at bounding box center [527, 115] width 14 height 37
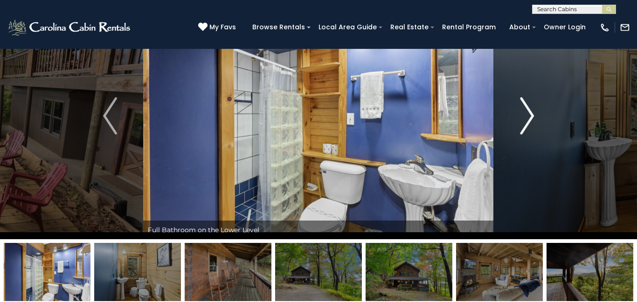
click at [529, 117] on img "Next" at bounding box center [527, 115] width 14 height 37
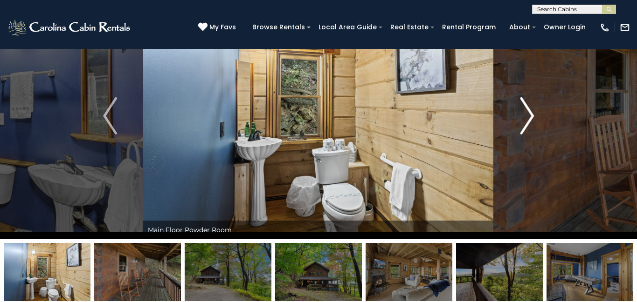
click at [529, 117] on img "Next" at bounding box center [527, 115] width 14 height 37
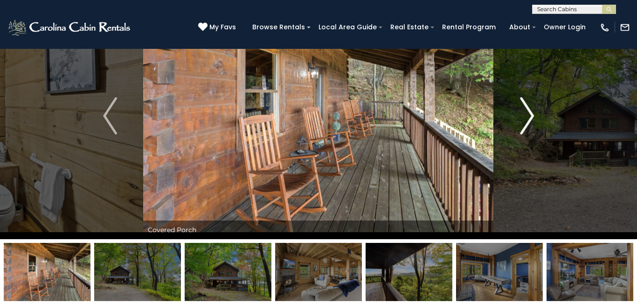
click at [529, 117] on img "Next" at bounding box center [527, 115] width 14 height 37
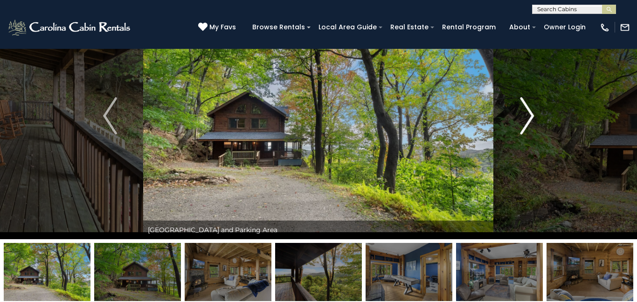
click at [529, 117] on img "Next" at bounding box center [527, 115] width 14 height 37
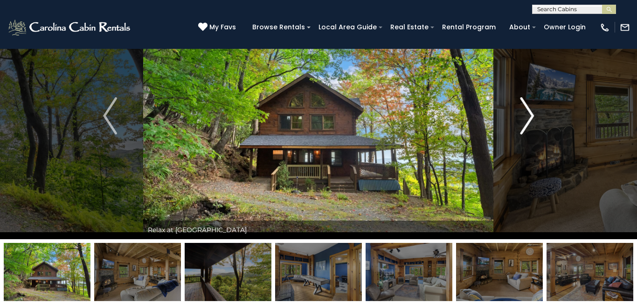
click at [529, 117] on img "Next" at bounding box center [527, 115] width 14 height 37
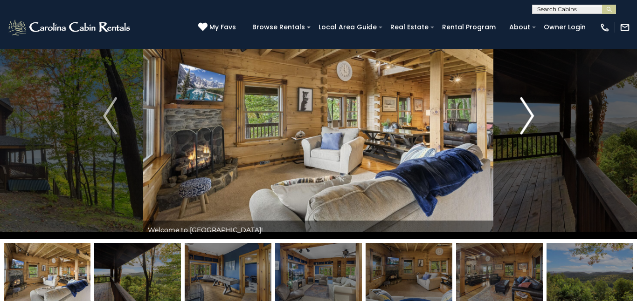
click at [529, 117] on img "Next" at bounding box center [527, 115] width 14 height 37
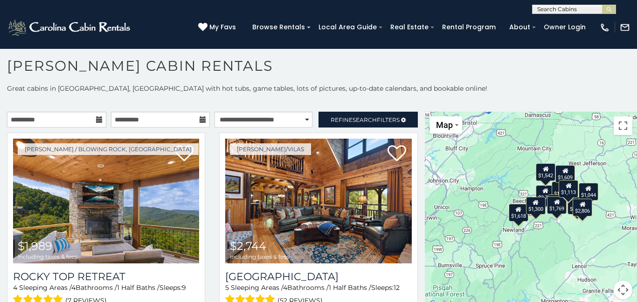
scroll to position [5, 0]
click at [203, 176] on div "[PERSON_NAME] / Blowing Rock, [GEOGRAPHIC_DATA] $1,989 including taxes & fees R…" at bounding box center [106, 236] width 212 height 207
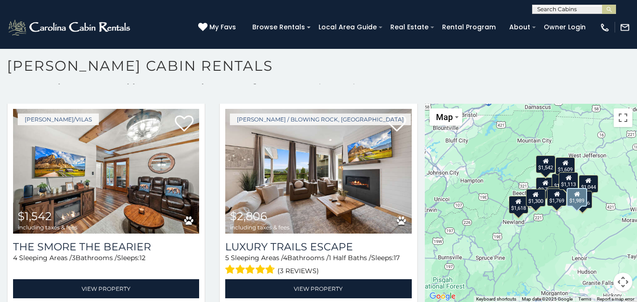
scroll to position [8, 0]
